Goal: Transaction & Acquisition: Subscribe to service/newsletter

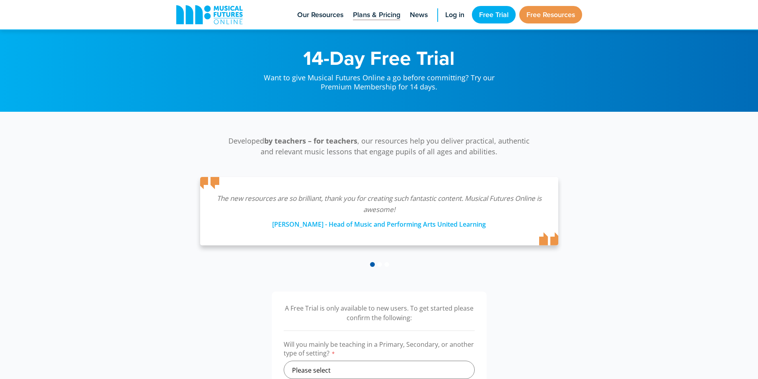
click at [367, 14] on span "Plans & Pricing" at bounding box center [376, 15] width 47 height 11
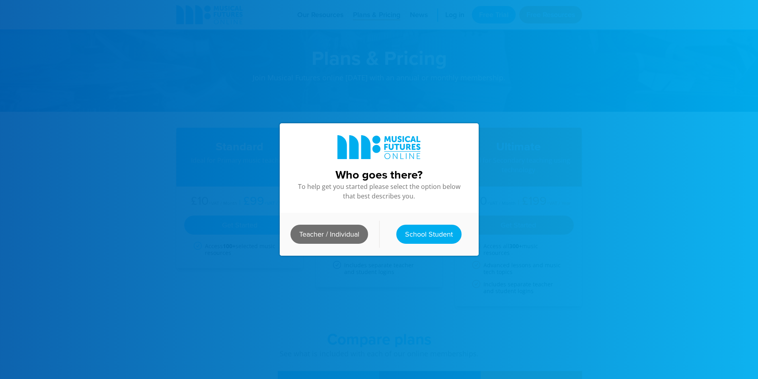
click at [345, 228] on link "Teacher / Individual" at bounding box center [330, 234] width 78 height 19
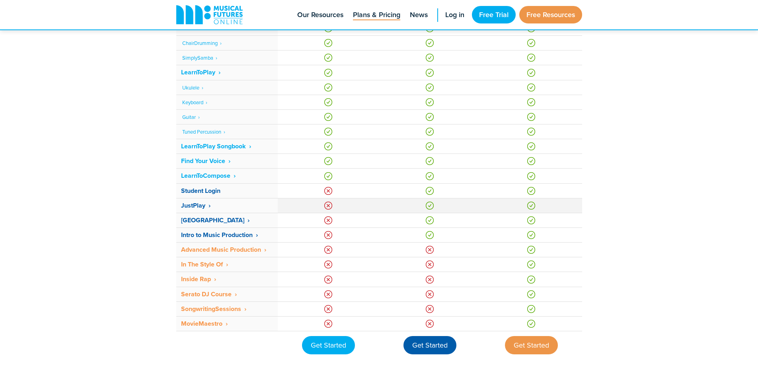
scroll to position [478, 0]
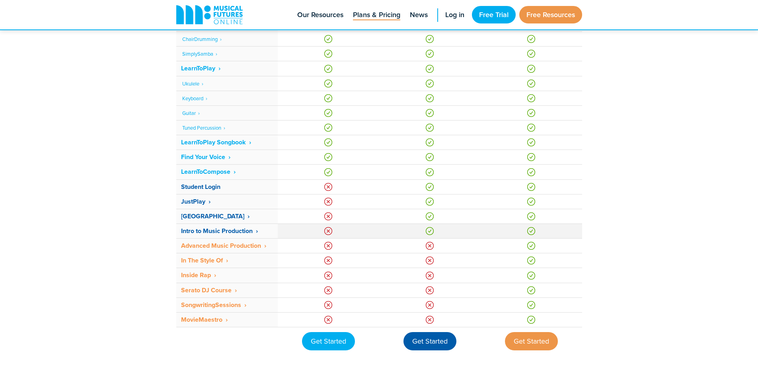
click at [250, 230] on strong "Intro to Music Production ‎ ›" at bounding box center [219, 230] width 77 height 9
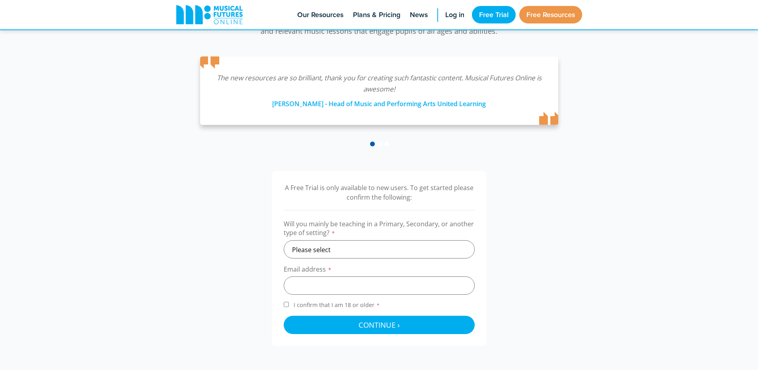
scroll to position [159, 0]
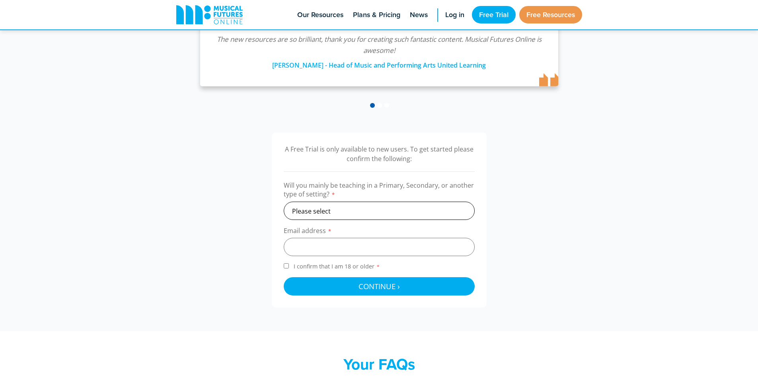
click at [344, 207] on select "Please select Primary Secondary Other" at bounding box center [379, 211] width 191 height 18
select select "other"
click at [284, 202] on select "Please select Primary Secondary Other" at bounding box center [379, 211] width 191 height 18
click at [331, 249] on input "email" at bounding box center [379, 247] width 191 height 18
type input "lmoss@sunninghill.dorset.sch.uk"
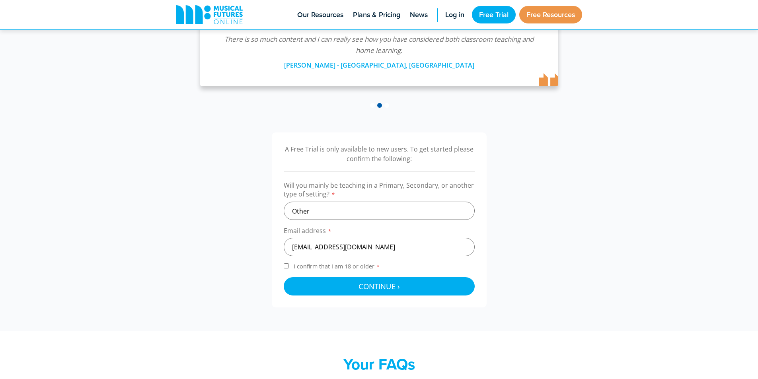
click at [285, 266] on input "I confirm that I am 18 or older *" at bounding box center [286, 266] width 5 height 5
checkbox input "true"
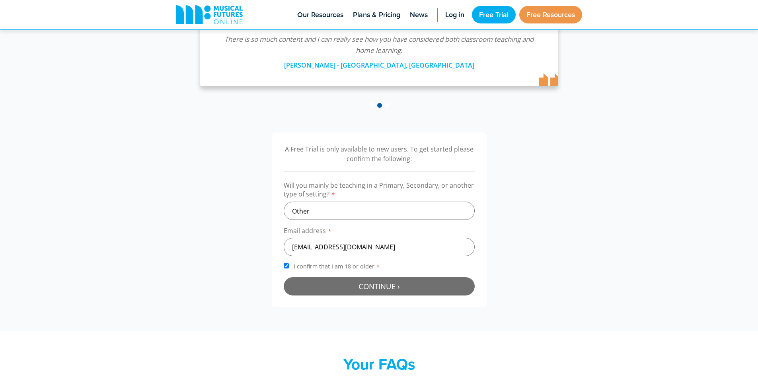
click at [366, 288] on span "Continue ›" at bounding box center [379, 286] width 41 height 10
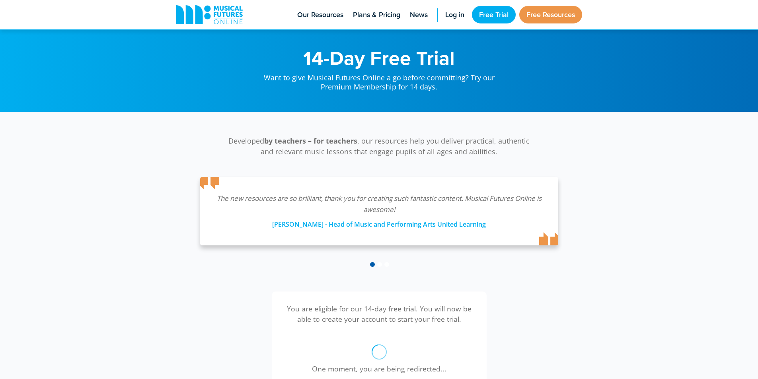
scroll to position [260, 0]
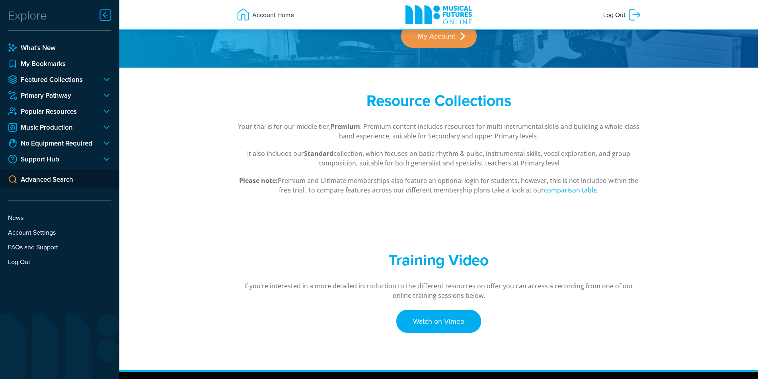
scroll to position [119, 0]
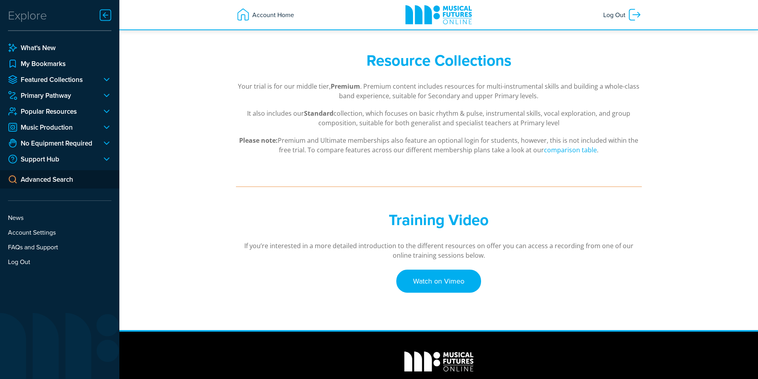
click at [107, 94] on div at bounding box center [104, 96] width 16 height 10
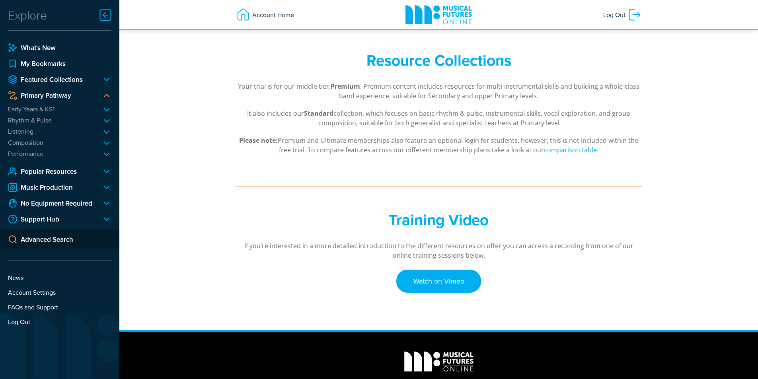
click at [107, 108] on li "Early Years & KS1 All About Me Animals" at bounding box center [59, 109] width 103 height 8
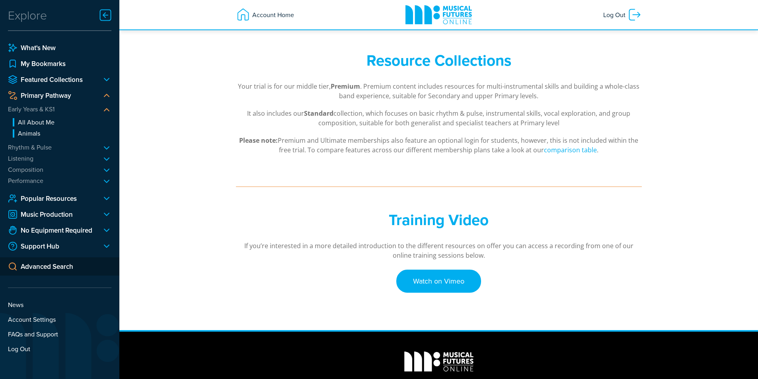
click at [107, 149] on li "Rhythm & Pulse Body Beat Basics Percussion Play Rhythmic Roots Drumming Legends…" at bounding box center [59, 147] width 103 height 8
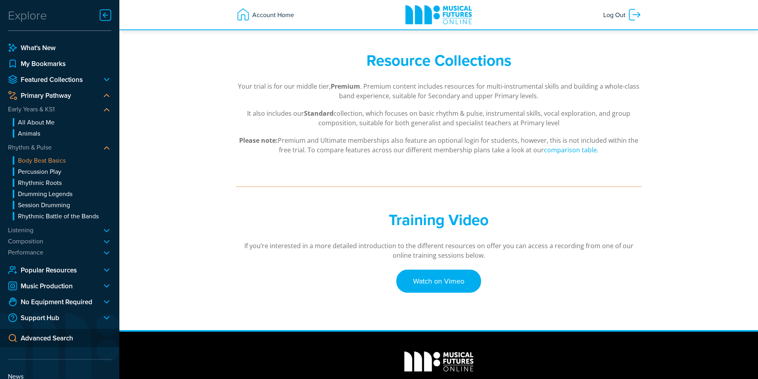
click at [59, 159] on link "Body Beat Basics" at bounding box center [62, 160] width 99 height 8
